Goal: Task Accomplishment & Management: Manage account settings

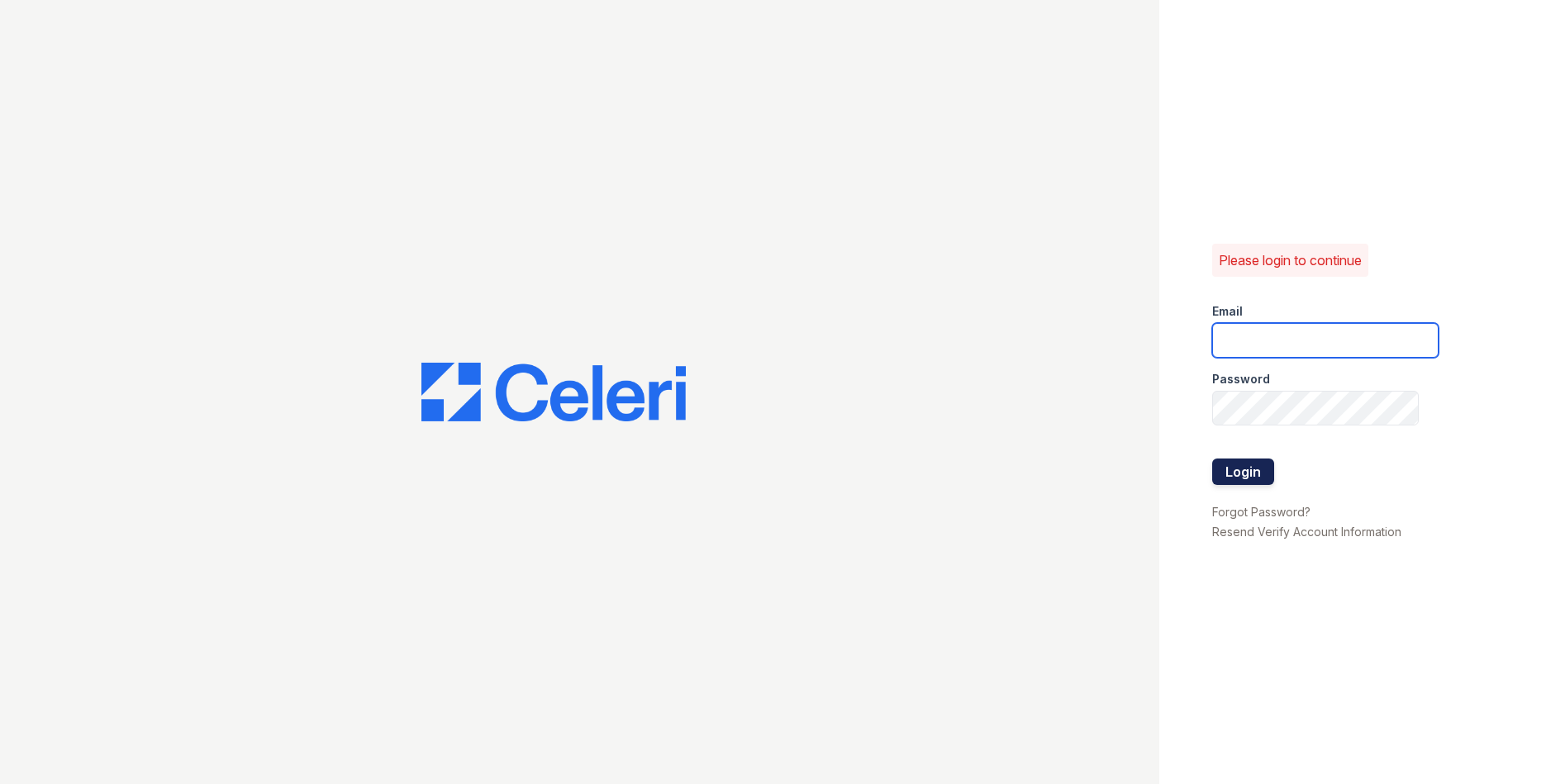
type input "[EMAIL_ADDRESS][DOMAIN_NAME]"
click at [1226, 477] on button "Login" at bounding box center [1244, 471] width 62 height 26
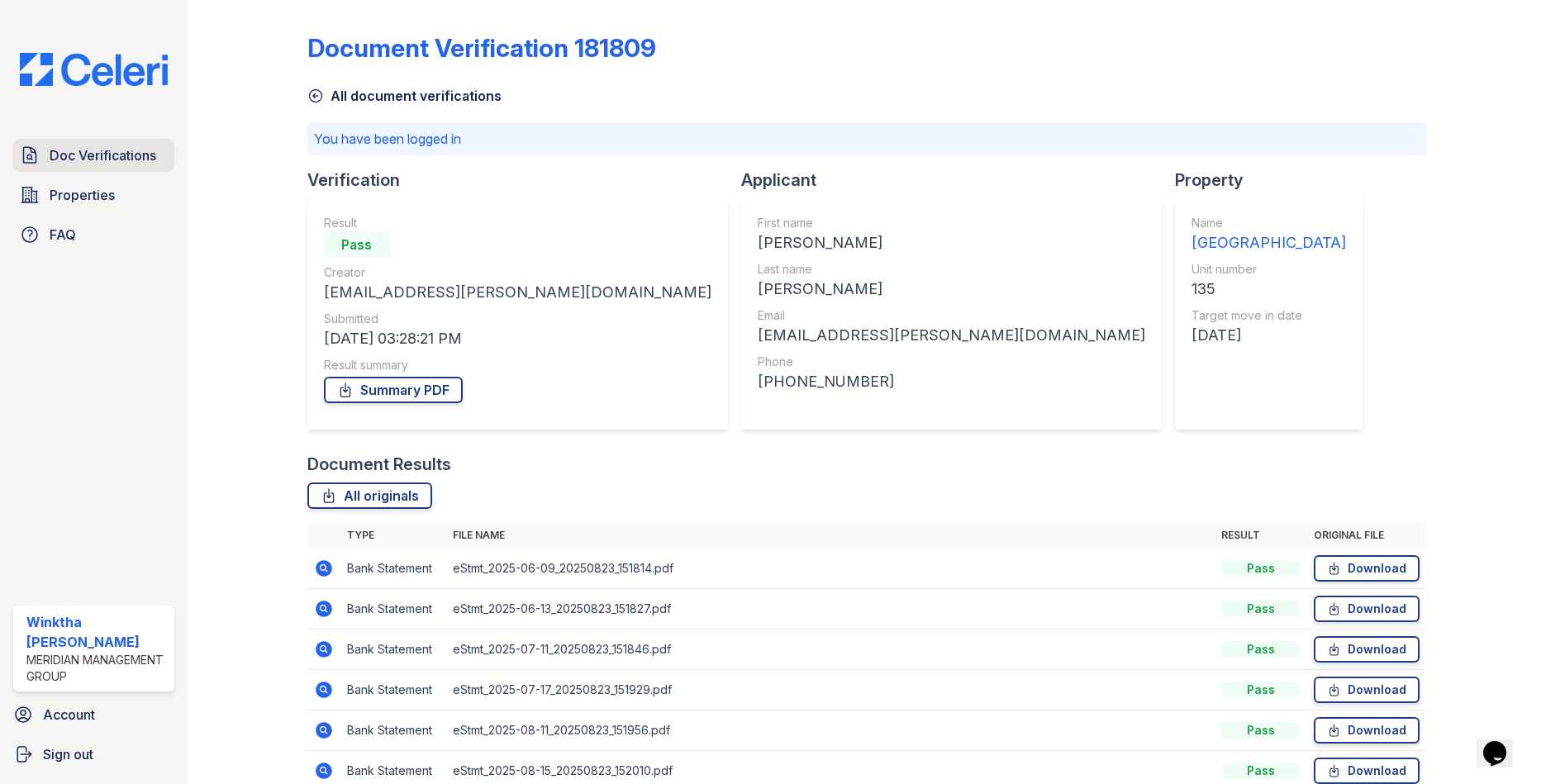
click at [122, 160] on span "Doc Verifications" at bounding box center [102, 156] width 107 height 20
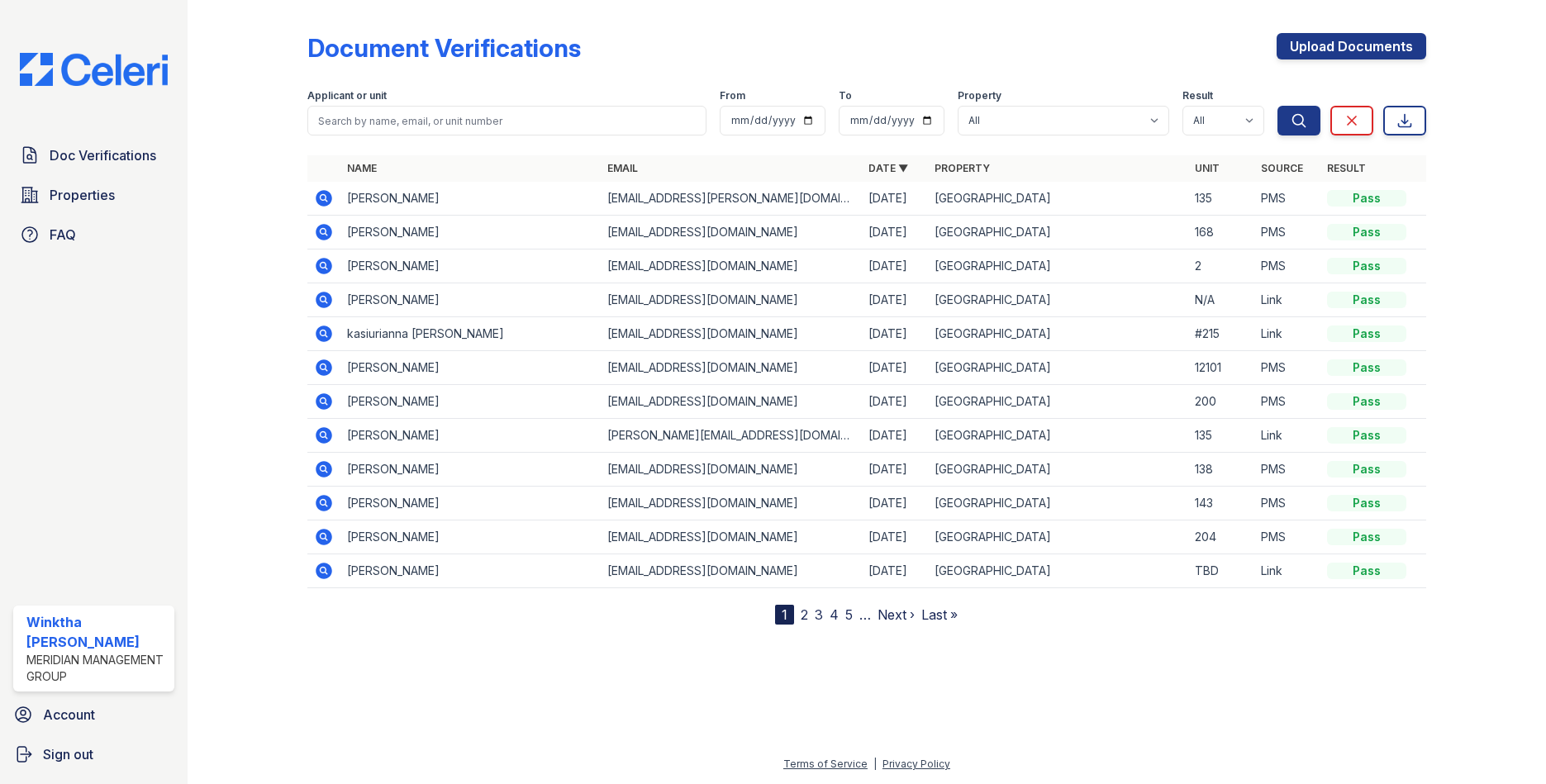
click at [805, 617] on link "2" at bounding box center [804, 615] width 7 height 16
click at [856, 611] on link "3" at bounding box center [855, 615] width 8 height 16
click at [808, 614] on link "1" at bounding box center [806, 615] width 5 height 16
